Goal: Check status

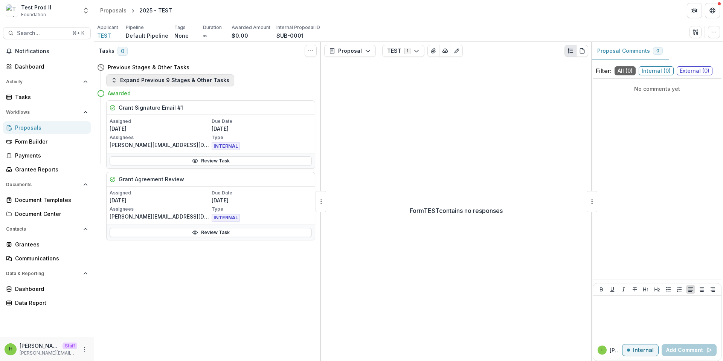
click at [176, 78] on button "Expand Previous 9 Stages & Other Tasks" at bounding box center [170, 80] width 128 height 12
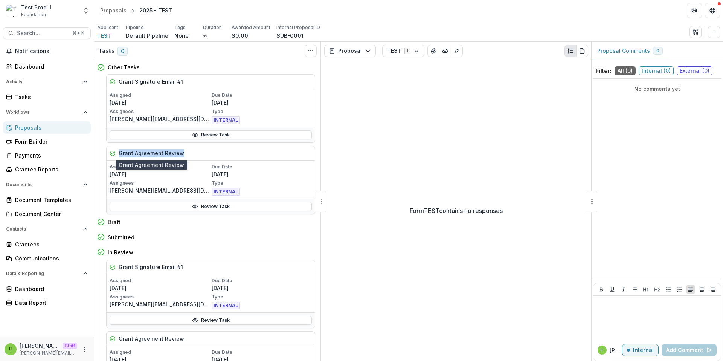
drag, startPoint x: 184, startPoint y: 153, endPoint x: 119, endPoint y: 154, distance: 65.2
click at [119, 154] on div "Grant Agreement Review" at bounding box center [211, 153] width 208 height 14
copy h5 "Grant Agreement Review"
click at [299, 75] on div "Grant Signature Email #1" at bounding box center [211, 82] width 208 height 14
drag, startPoint x: 180, startPoint y: 83, endPoint x: 132, endPoint y: 84, distance: 48.6
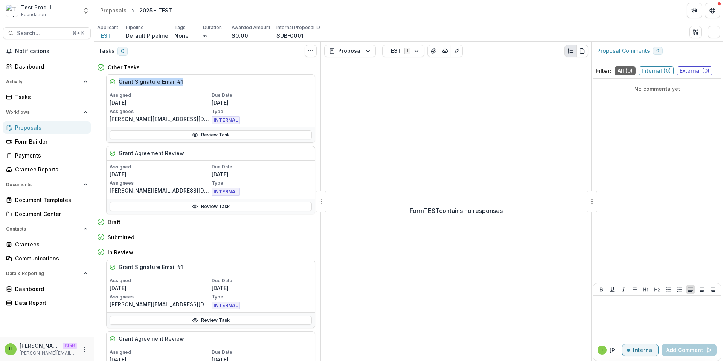
click at [118, 81] on div "Grant Signature Email #1" at bounding box center [211, 82] width 208 height 14
copy h5 "Grant Signature Email #1"
click at [235, 95] on p "Due Date" at bounding box center [262, 95] width 101 height 7
